Goal: Task Accomplishment & Management: Manage account settings

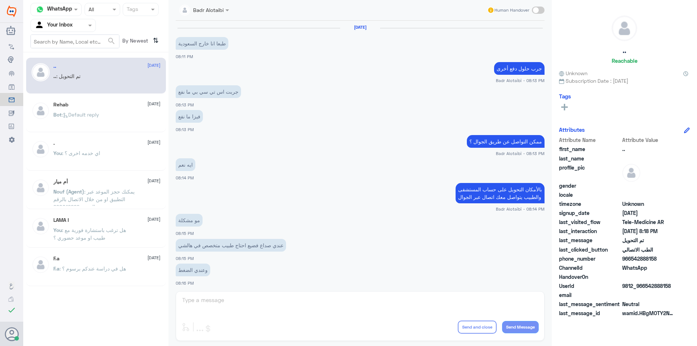
scroll to position [235, 0]
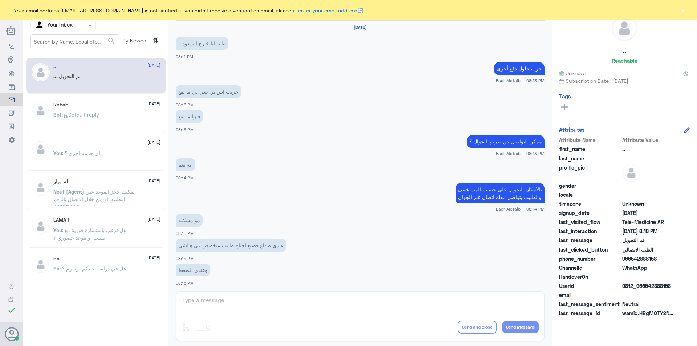
scroll to position [235, 0]
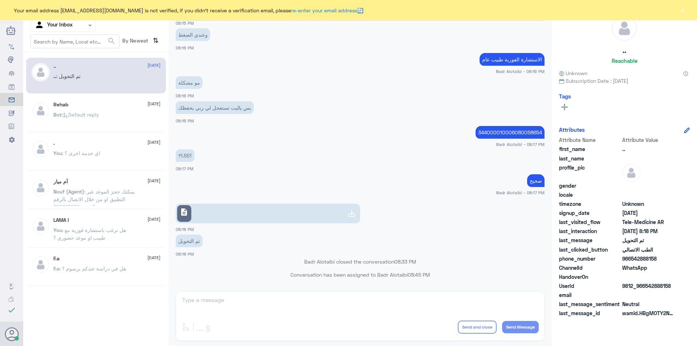
click at [687, 10] on div "Your email address b_malotaibi@dallah-hospital.com is not verified, if you didn…" at bounding box center [348, 10] width 697 height 20
click at [682, 8] on button "×" at bounding box center [682, 10] width 7 height 7
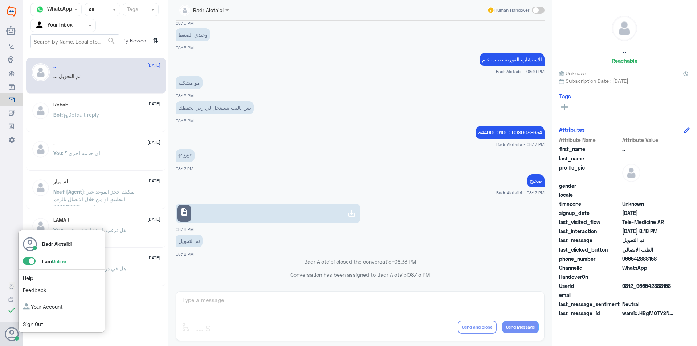
click at [31, 261] on span at bounding box center [29, 260] width 13 height 7
click at [0, 0] on input "checkbox" at bounding box center [0, 0] width 0 height 0
